Goal: Task Accomplishment & Management: Manage account settings

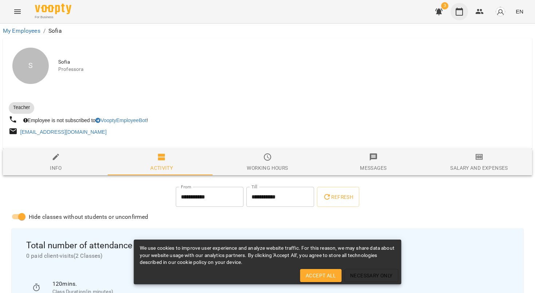
click at [459, 13] on icon "button" at bounding box center [459, 11] width 9 height 9
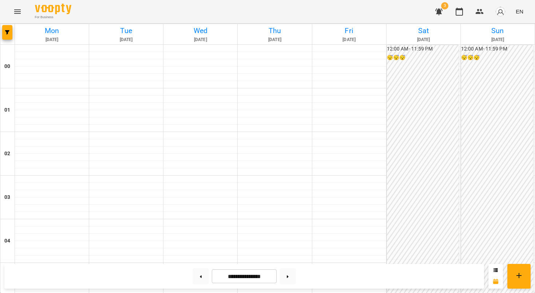
scroll to position [469, 0]
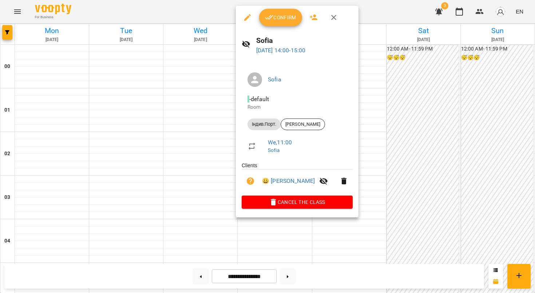
click at [272, 23] on button "Confirm" at bounding box center [280, 17] width 43 height 17
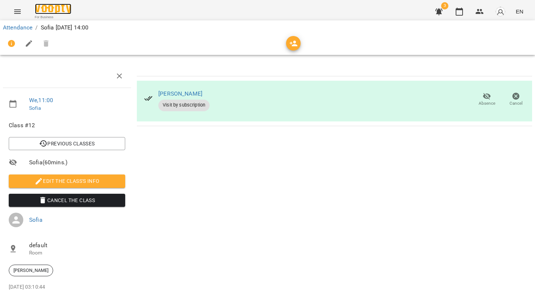
click at [51, 12] on img at bounding box center [53, 9] width 36 height 11
